Goal: Transaction & Acquisition: Purchase product/service

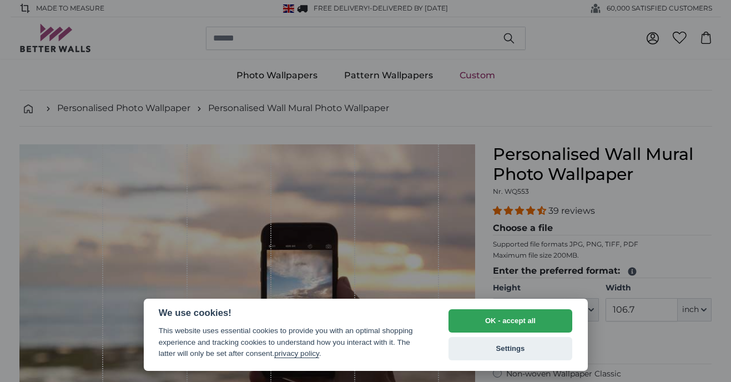
select select "**"
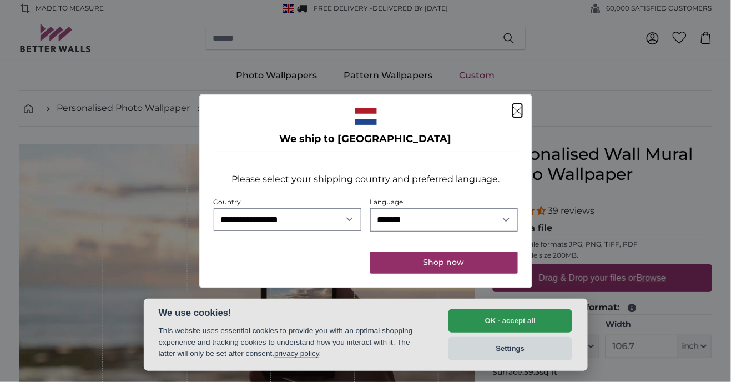
click at [515, 114] on icon "Close" at bounding box center [517, 111] width 9 height 9
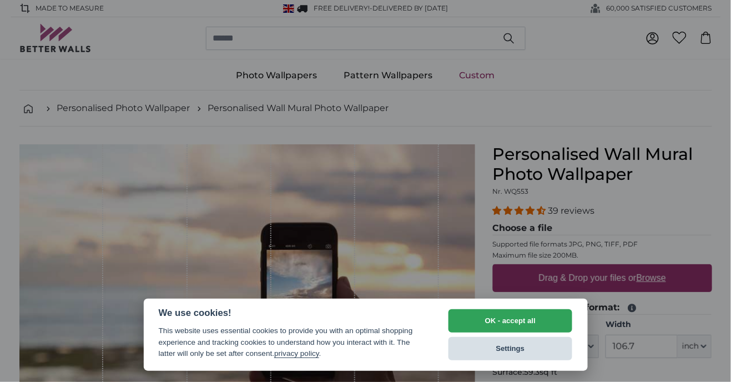
click at [510, 355] on button "Settings" at bounding box center [510, 348] width 124 height 23
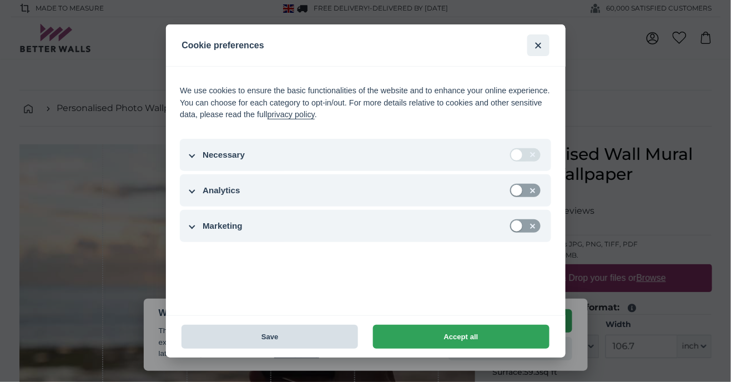
click at [276, 343] on button "Save" at bounding box center [269, 337] width 176 height 24
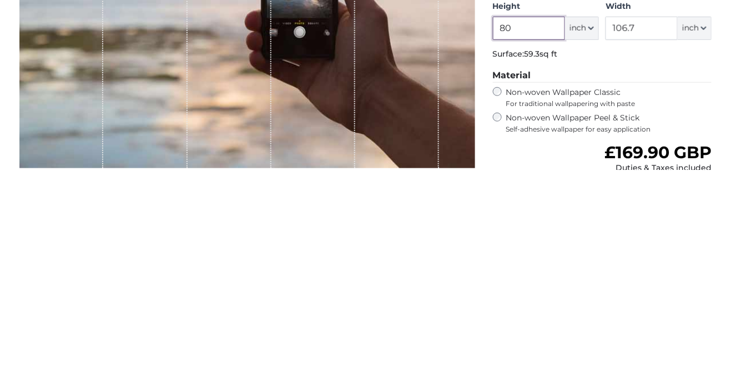
scroll to position [107, 0]
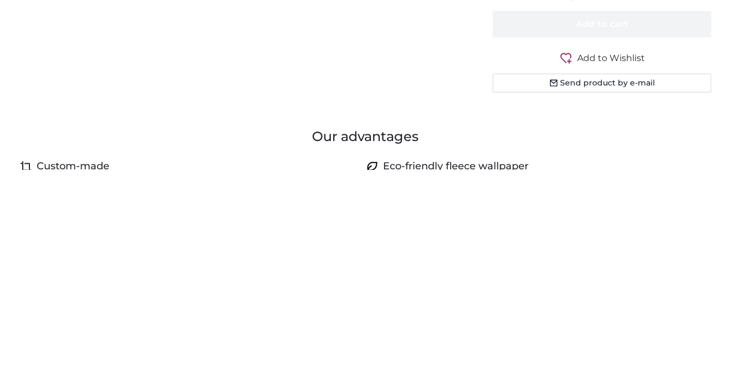
click at [699, 356] on h3 "Our advantages" at bounding box center [365, 349] width 692 height 18
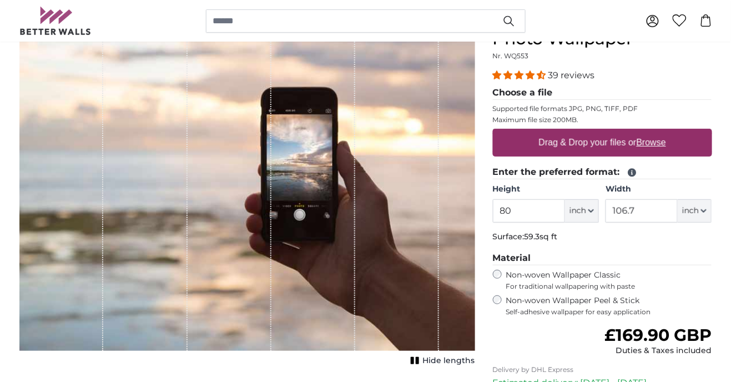
scroll to position [138, 0]
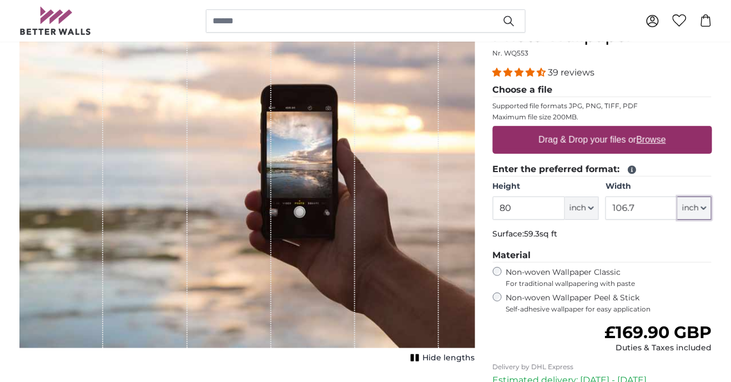
click at [701, 210] on icon "button" at bounding box center [704, 208] width 6 height 6
click at [639, 214] on input "106.7" at bounding box center [641, 207] width 72 height 23
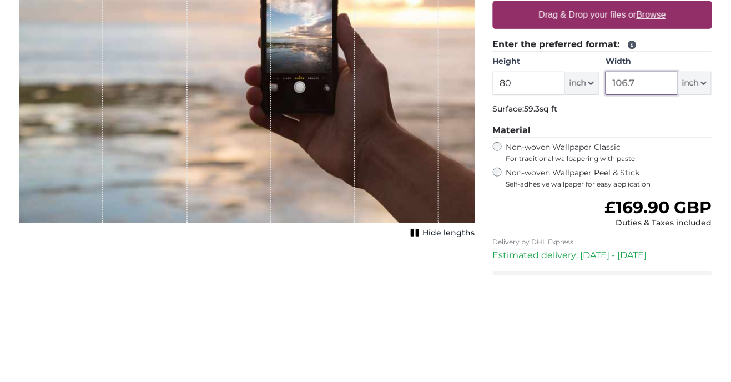
scroll to position [156, 0]
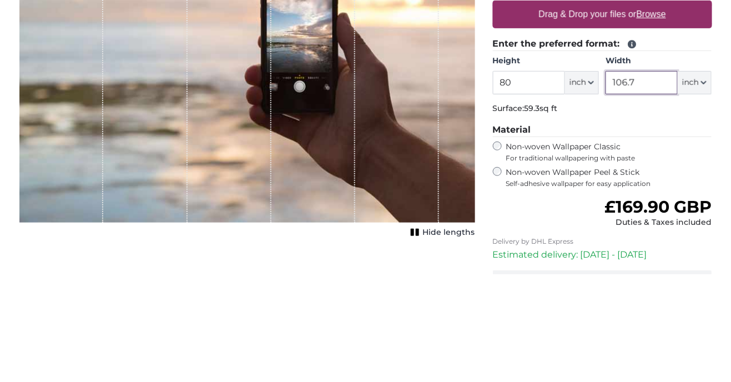
click at [613, 192] on input "106.7" at bounding box center [641, 190] width 72 height 23
click at [638, 189] on input "106.7" at bounding box center [641, 190] width 72 height 23
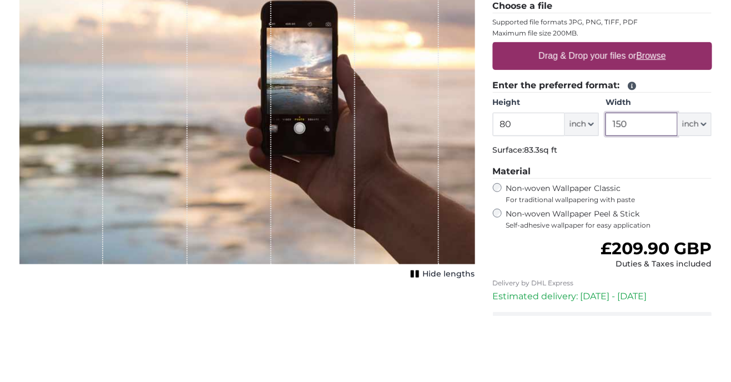
scroll to position [156, 0]
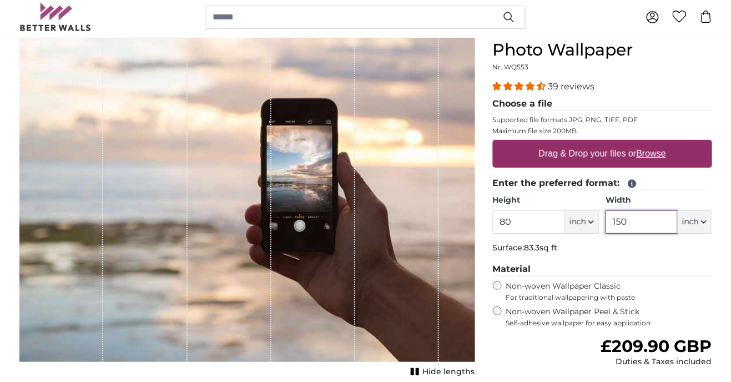
type input "150"
click at [583, 93] on span "39 reviews" at bounding box center [571, 90] width 47 height 11
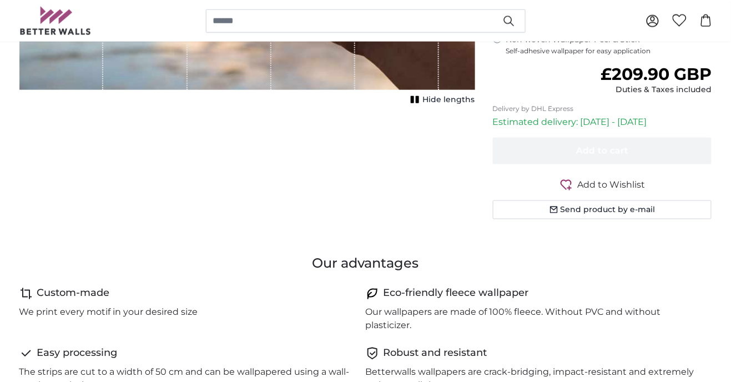
scroll to position [393, 0]
